Goal: Navigation & Orientation: Find specific page/section

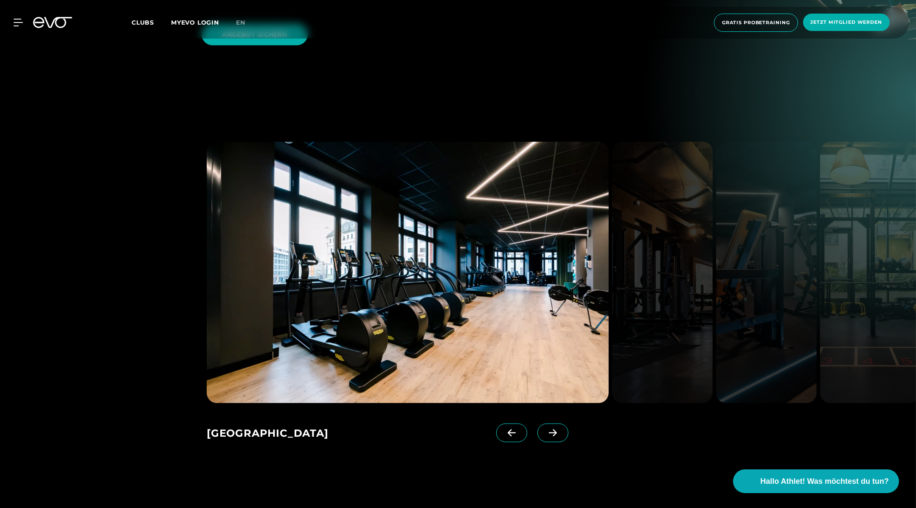
scroll to position [1385, 0]
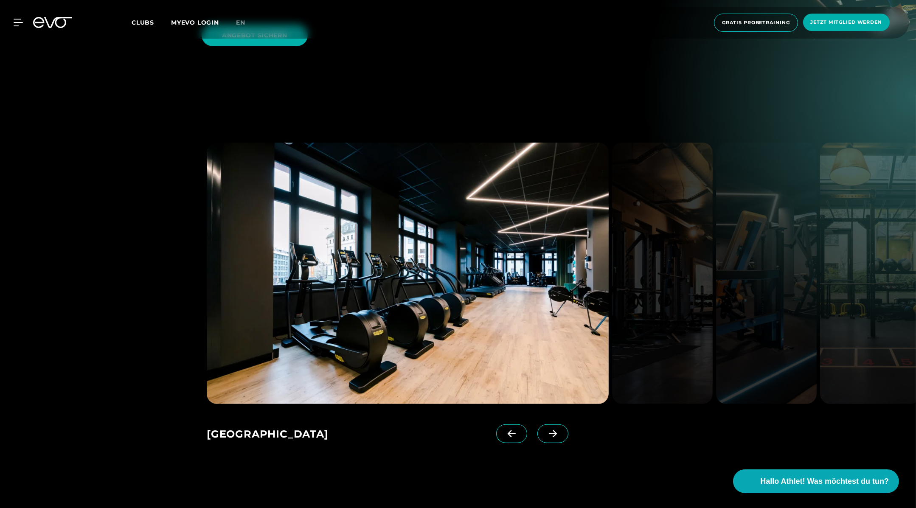
click at [666, 263] on img at bounding box center [662, 274] width 101 height 262
click at [539, 425] on link at bounding box center [555, 442] width 34 height 34
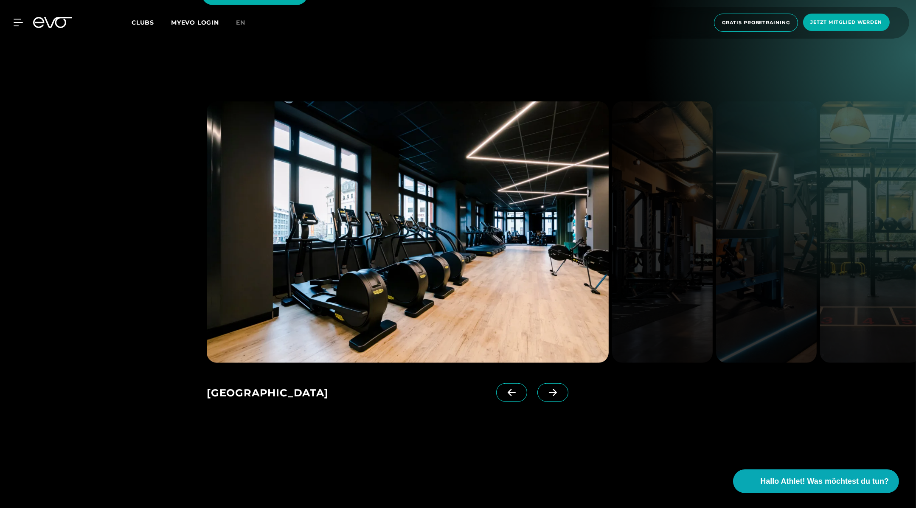
scroll to position [1440, 0]
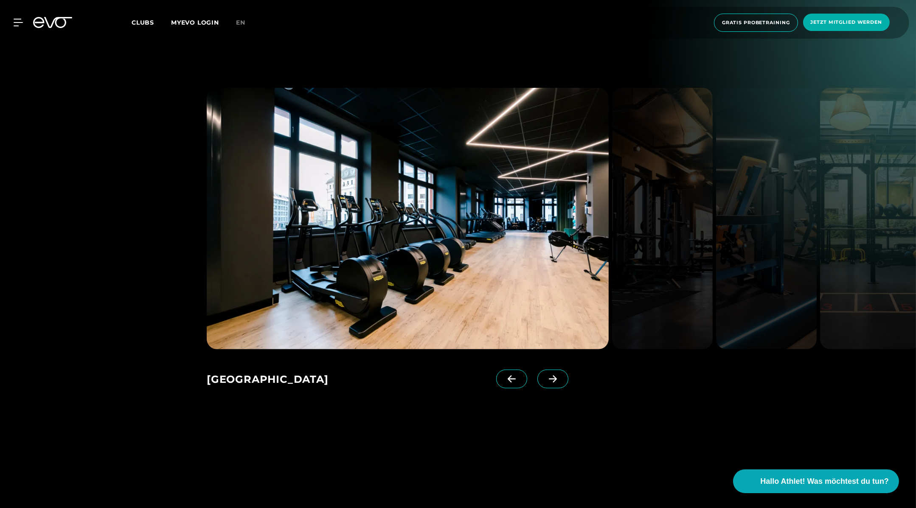
click at [543, 370] on span at bounding box center [553, 379] width 31 height 19
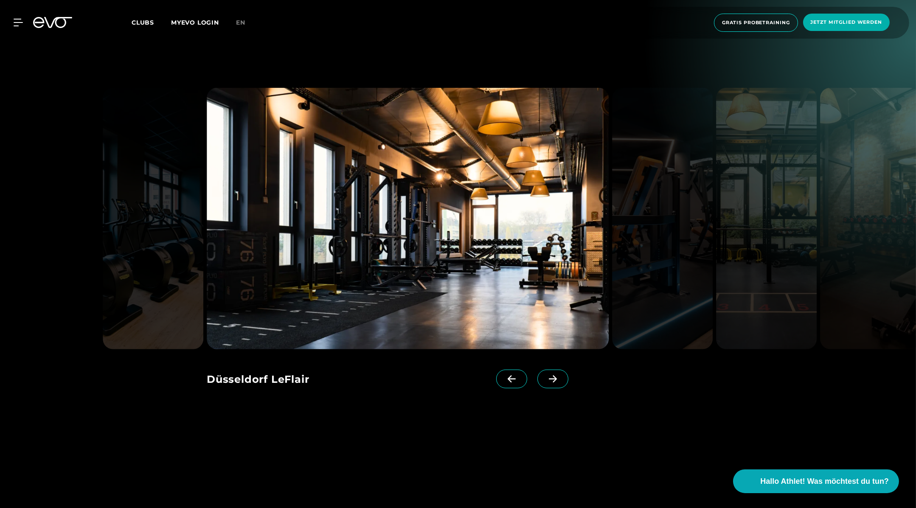
click at [549, 375] on icon at bounding box center [553, 378] width 8 height 7
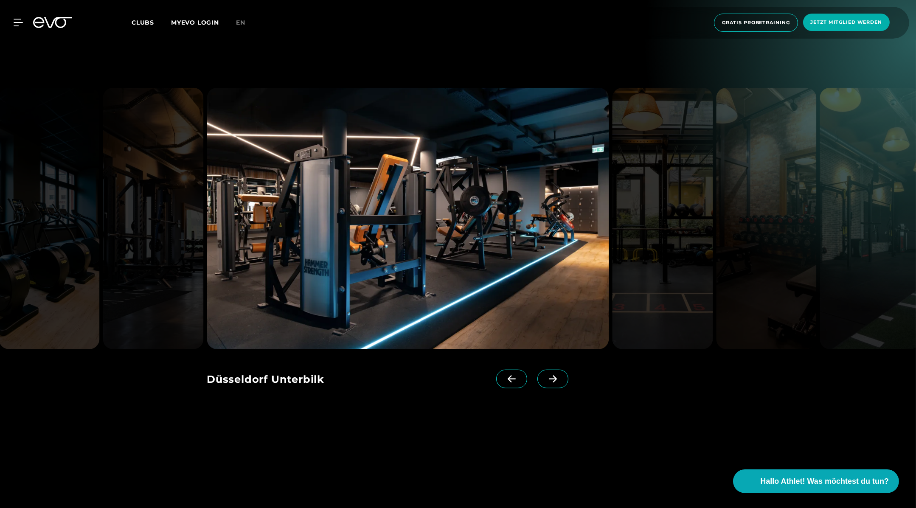
click at [504, 375] on icon at bounding box center [511, 379] width 15 height 8
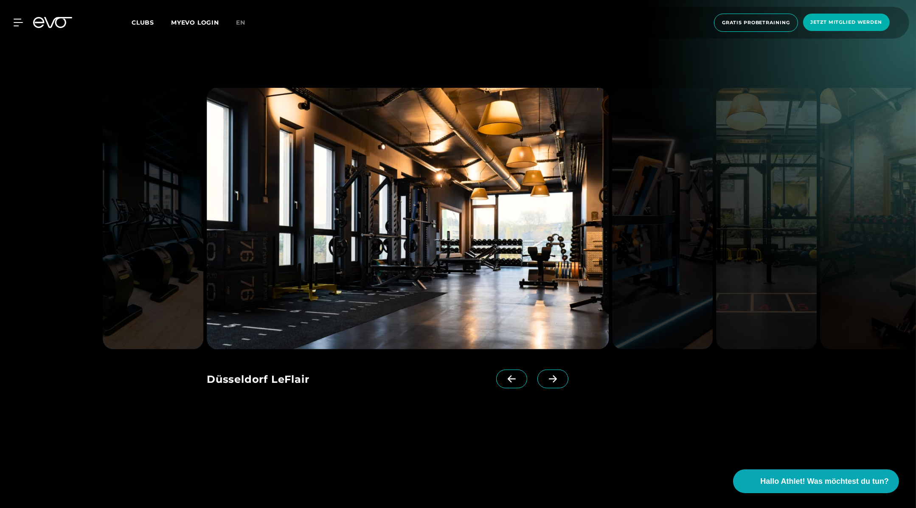
click at [555, 370] on link at bounding box center [555, 387] width 34 height 34
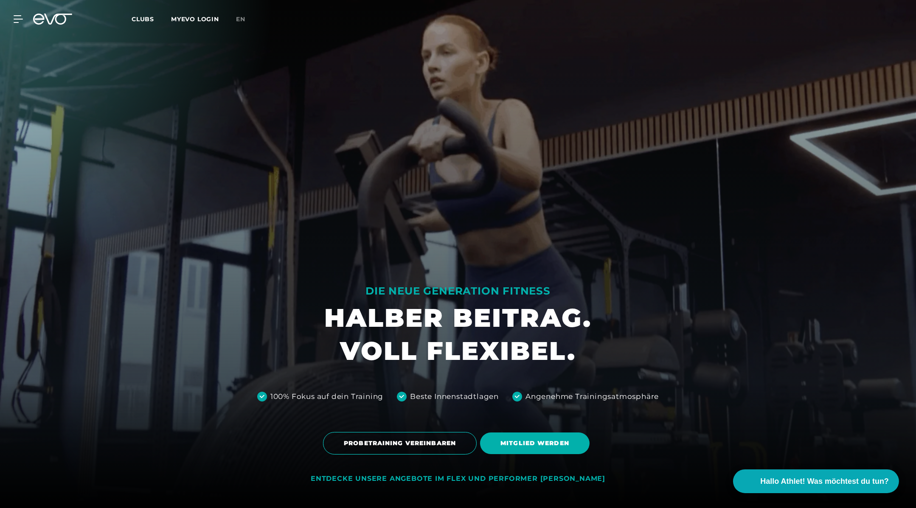
click at [552, 348] on h1 "HALBER BEITRAG. VOLL FLEXIBEL." at bounding box center [457, 334] width 267 height 66
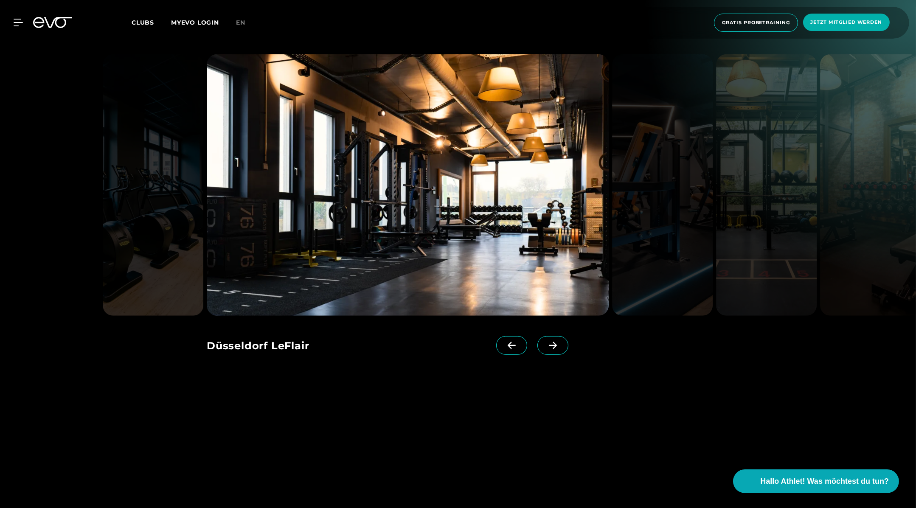
scroll to position [1501, 0]
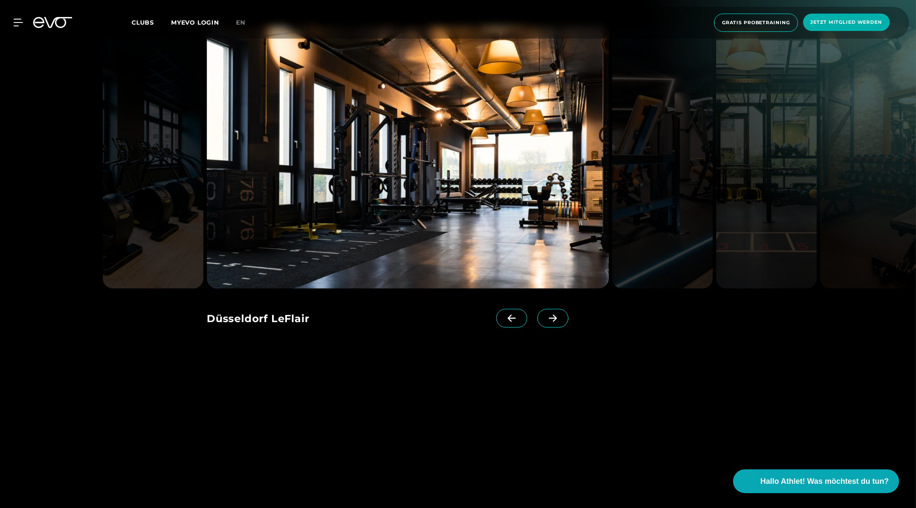
click at [546, 315] on icon at bounding box center [553, 319] width 15 height 8
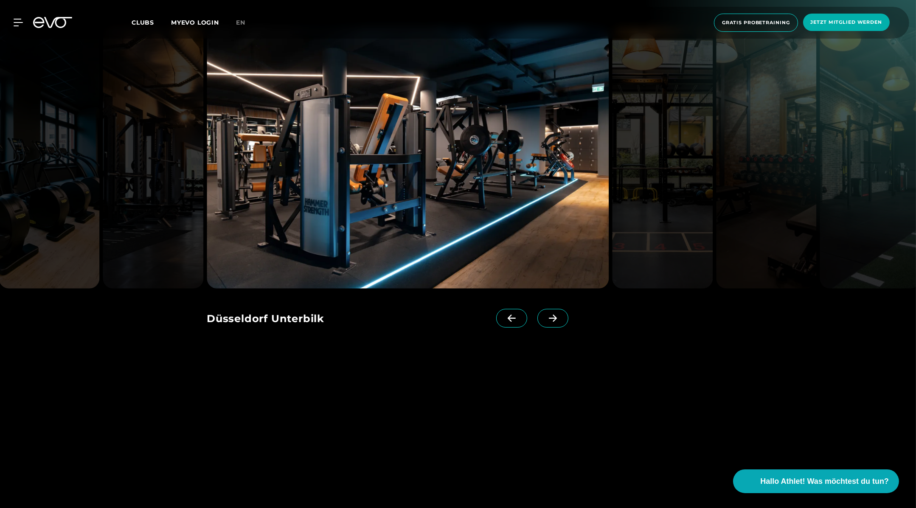
click at [546, 315] on icon at bounding box center [553, 319] width 15 height 8
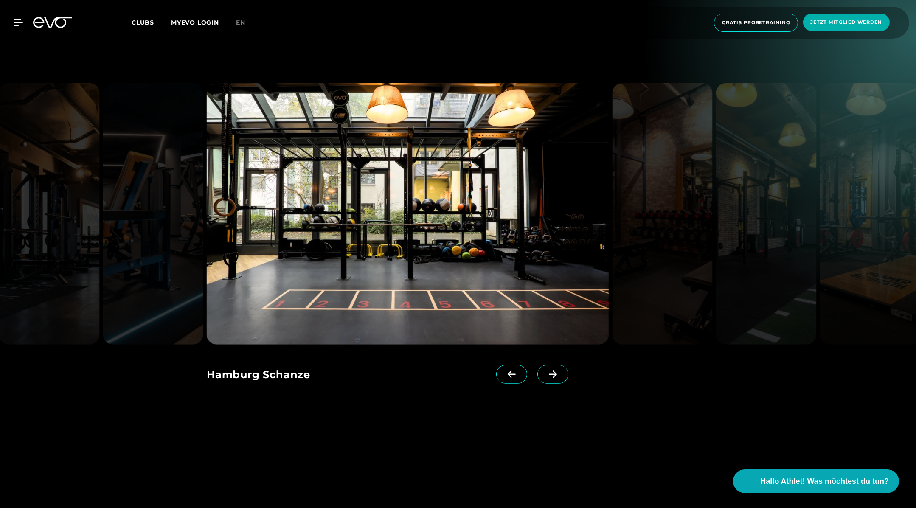
scroll to position [1402, 0]
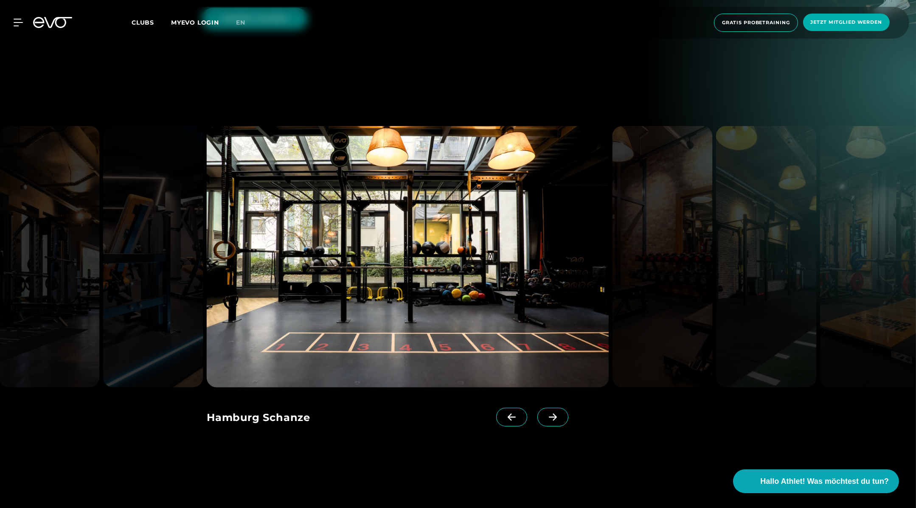
click at [594, 418] on div "[GEOGRAPHIC_DATA] Rosenthaler Platz [GEOGRAPHIC_DATA] LeFlair [GEOGRAPHIC_DATA]…" at bounding box center [458, 277] width 916 height 396
click at [546, 414] on icon at bounding box center [553, 418] width 15 height 8
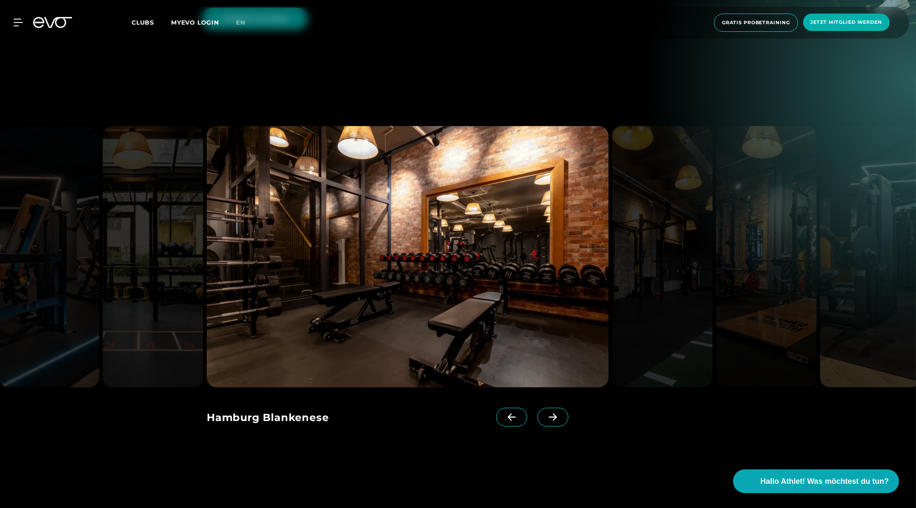
click at [546, 414] on icon at bounding box center [553, 418] width 15 height 8
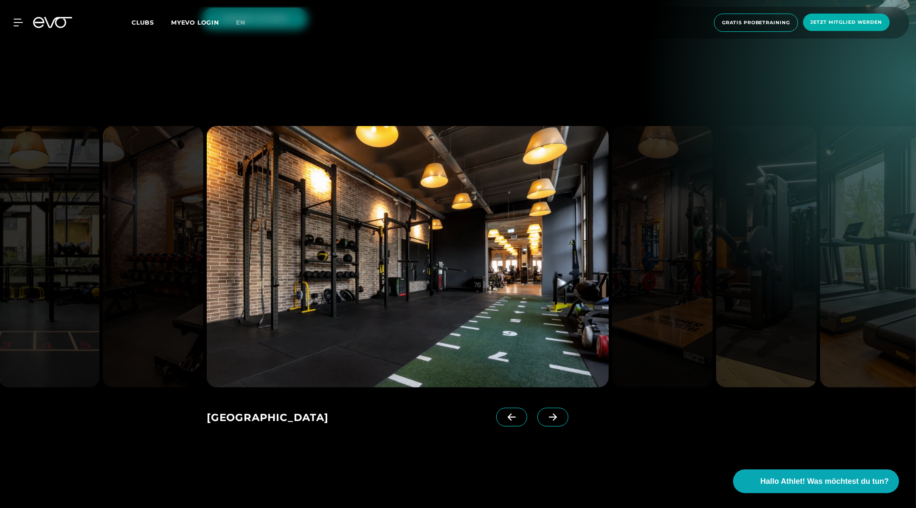
click at [546, 414] on icon at bounding box center [553, 418] width 15 height 8
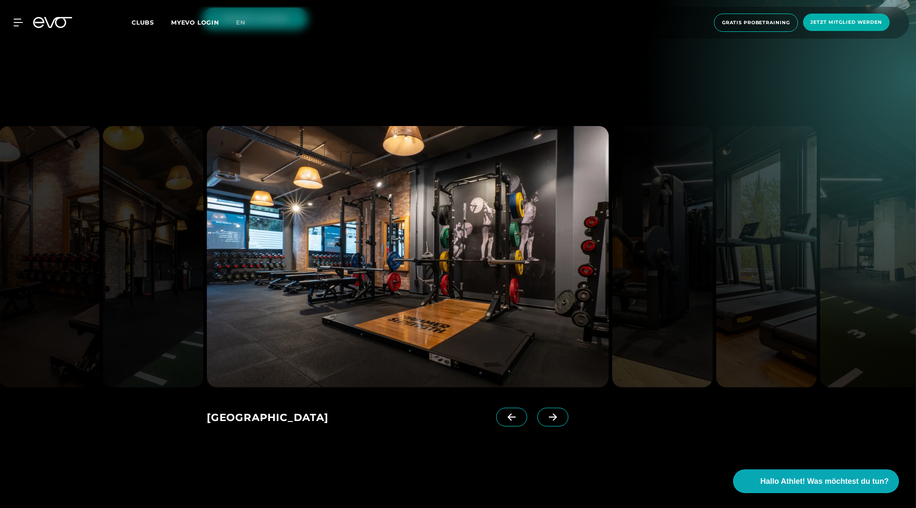
click at [546, 414] on icon at bounding box center [553, 418] width 15 height 8
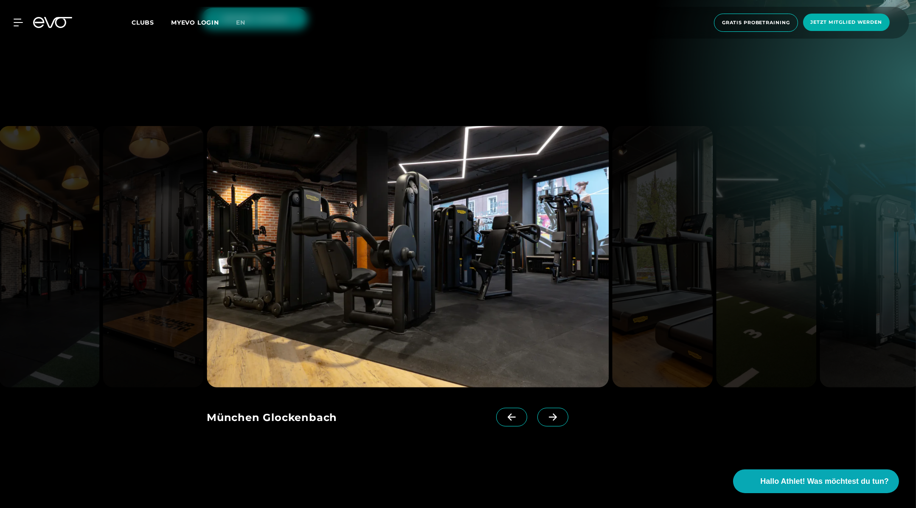
click at [546, 414] on icon at bounding box center [553, 418] width 15 height 8
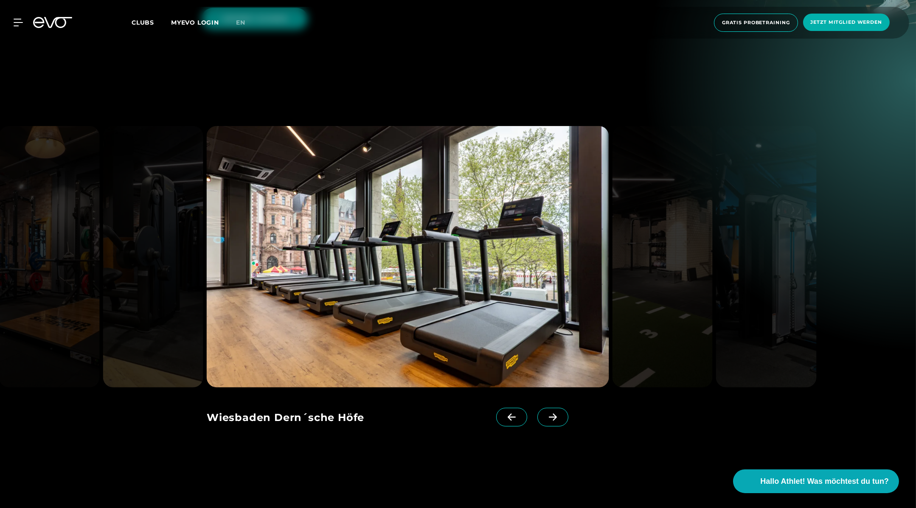
click at [538, 408] on span at bounding box center [553, 417] width 31 height 19
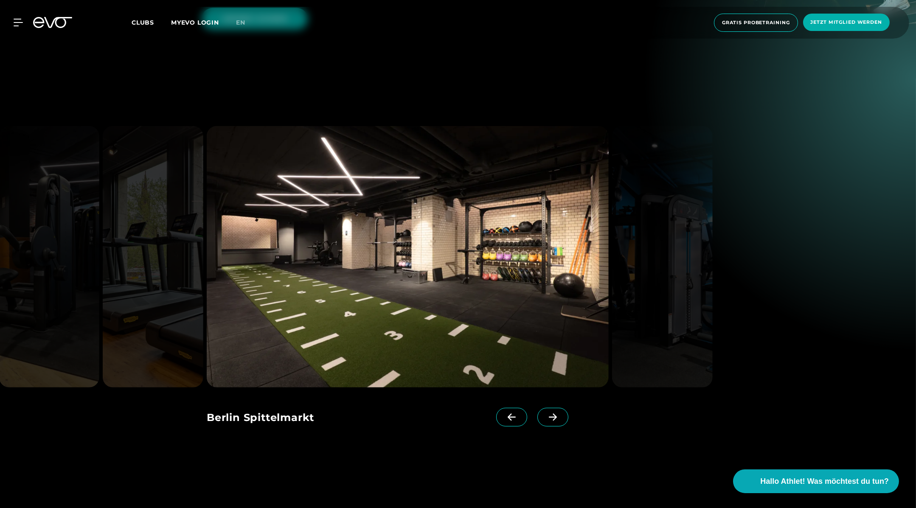
click at [531, 388] on div "[GEOGRAPHIC_DATA] Rosenthaler Platz [GEOGRAPHIC_DATA] LeFlair [GEOGRAPHIC_DATA]…" at bounding box center [383, 415] width 352 height 54
click at [538, 408] on span at bounding box center [553, 417] width 31 height 19
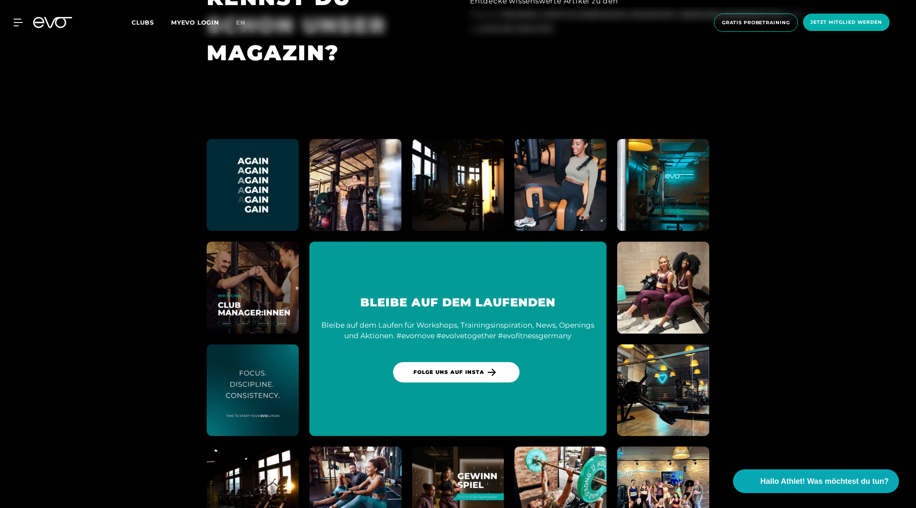
scroll to position [5148, 0]
